Goal: Task Accomplishment & Management: Complete application form

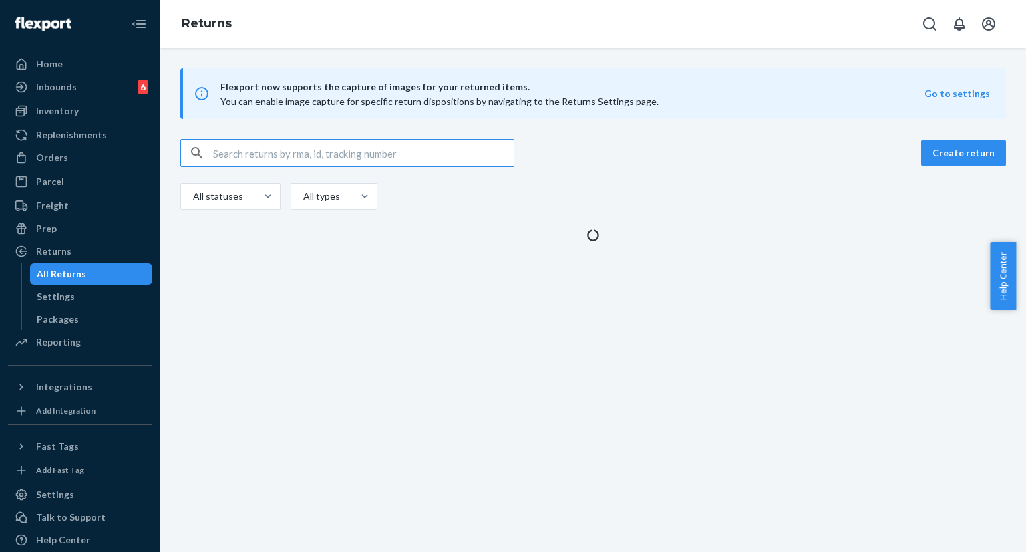
click at [927, 30] on icon "Open Search Box" at bounding box center [930, 24] width 16 height 16
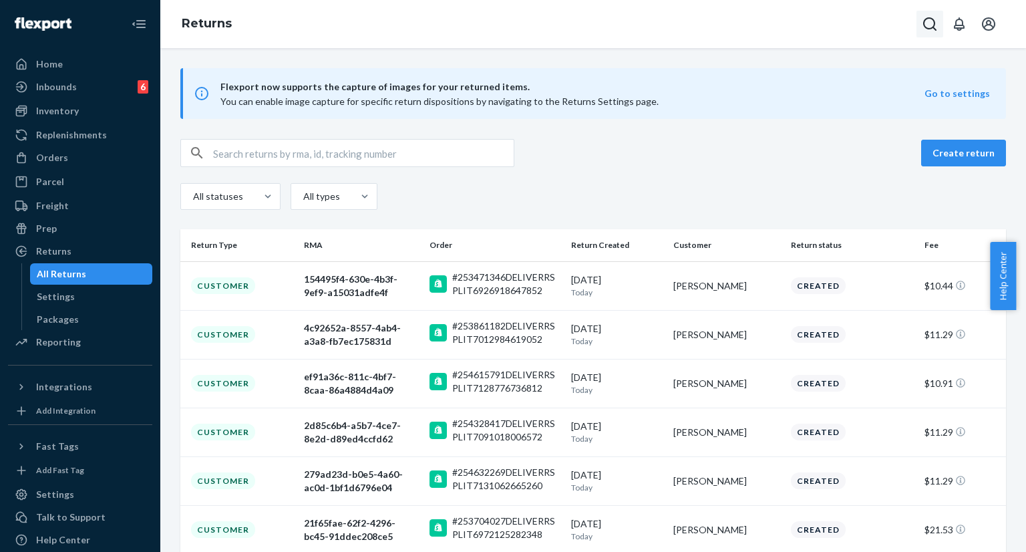
click at [923, 27] on icon "Open Search Box" at bounding box center [930, 24] width 16 height 16
click at [864, 27] on input "Search Input" at bounding box center [831, 23] width 164 height 13
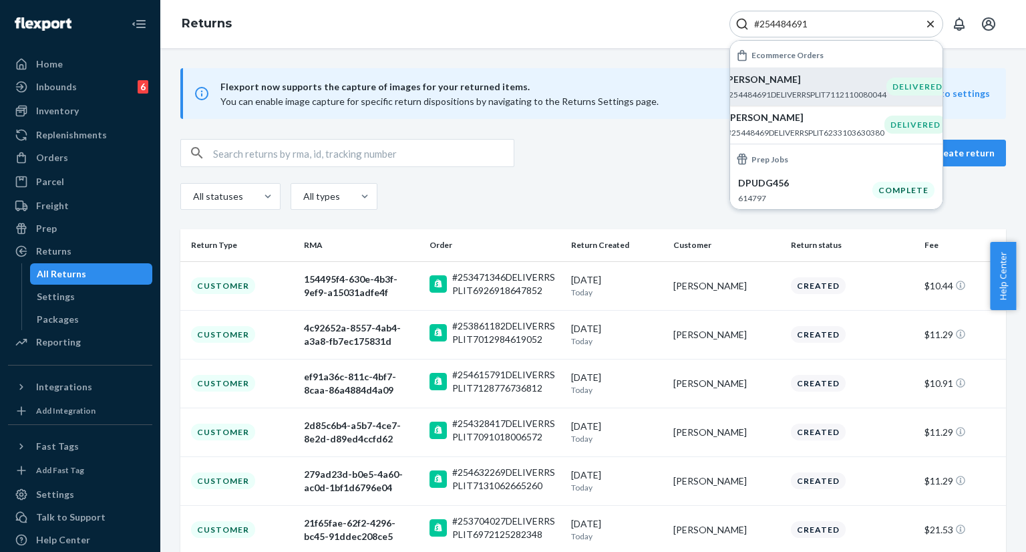
type input "#254484691"
click at [809, 89] on p "#254484691DELIVERRSPLIT7112110080044" at bounding box center [805, 94] width 162 height 11
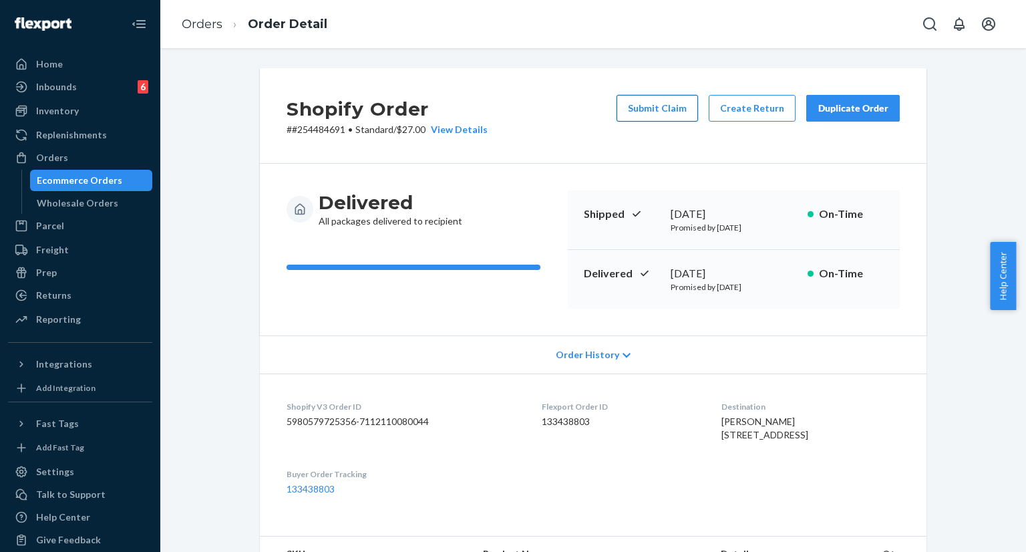
click at [665, 107] on button "Submit Claim" at bounding box center [657, 108] width 81 height 27
click at [665, 112] on button "Submit Claim" at bounding box center [657, 108] width 81 height 27
click at [665, 112] on div "Shopify Order # #254484691 • Standard / $27.00 View Details Submit Claim Create…" at bounding box center [593, 300] width 866 height 504
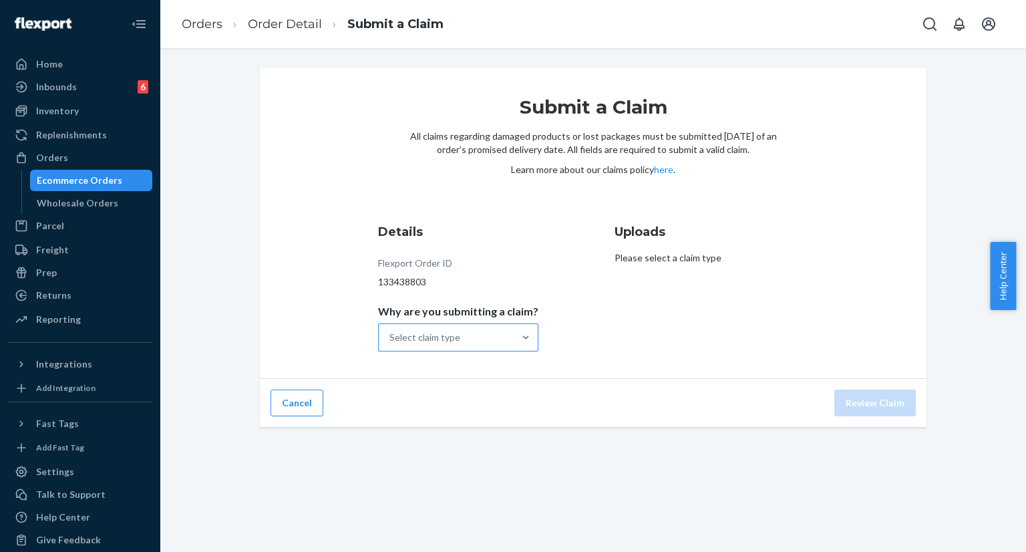
click at [469, 340] on div "Select claim type" at bounding box center [446, 337] width 135 height 27
click at [391, 340] on input "Why are you submitting a claim? Select claim type" at bounding box center [389, 337] width 1 height 13
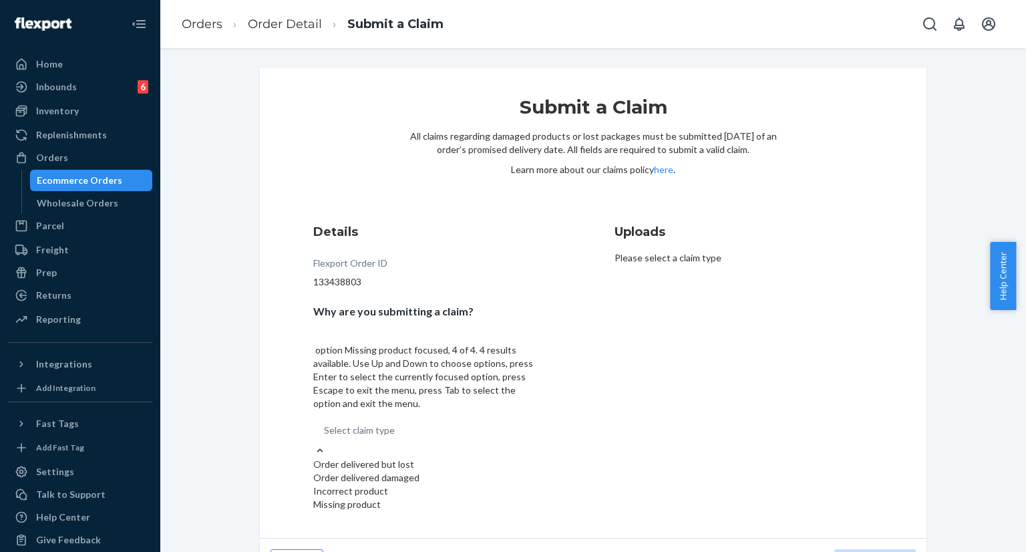
click at [440, 498] on div "Missing product" at bounding box center [425, 504] width 225 height 13
click at [325, 437] on input "Why are you submitting a claim? option Missing product focused, 4 of 4. 4 resul…" at bounding box center [324, 430] width 1 height 13
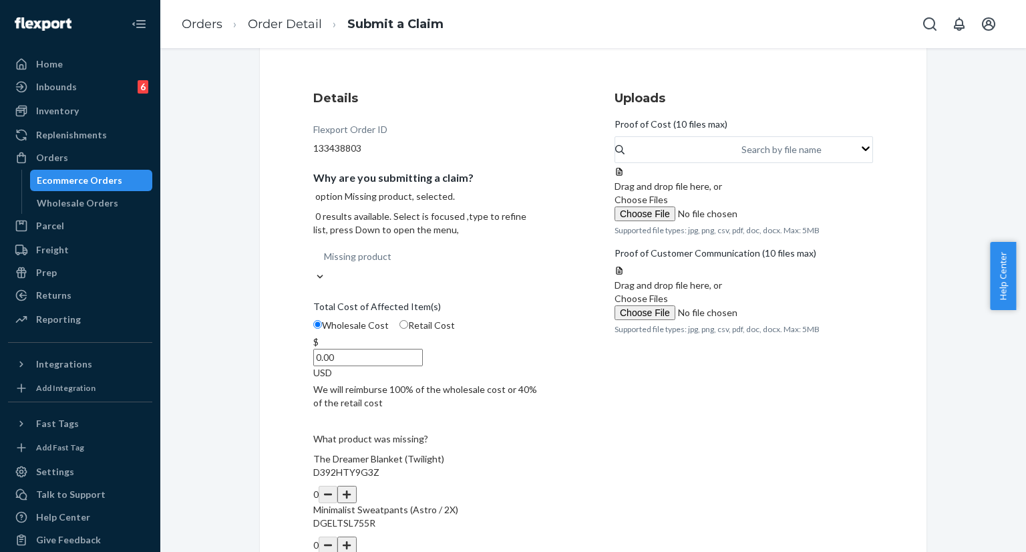
scroll to position [200, 0]
